Goal: Information Seeking & Learning: Learn about a topic

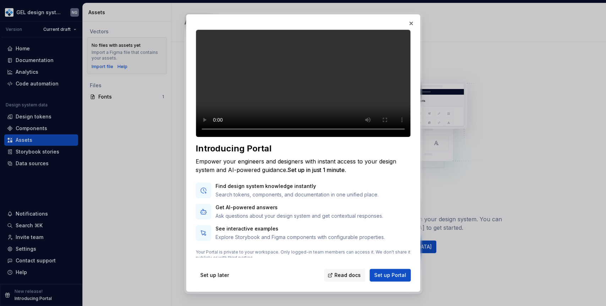
click at [212, 272] on span "Set up later" at bounding box center [214, 275] width 29 height 7
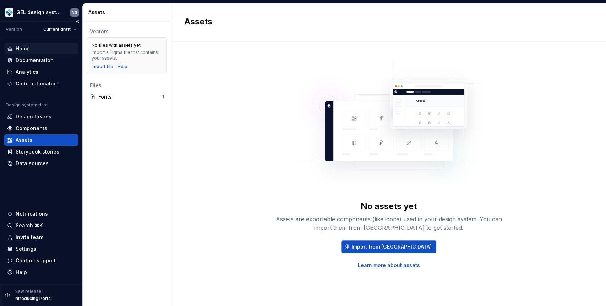
click at [38, 50] on div "Home" at bounding box center [41, 48] width 68 height 7
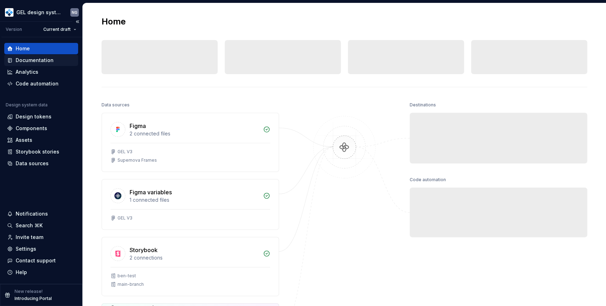
click at [39, 60] on div "Documentation" at bounding box center [35, 60] width 38 height 7
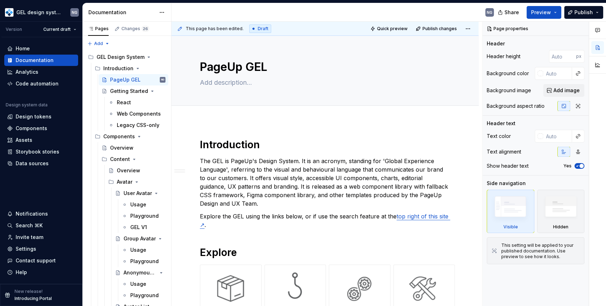
type textarea "*"
